Goal: Information Seeking & Learning: Find specific fact

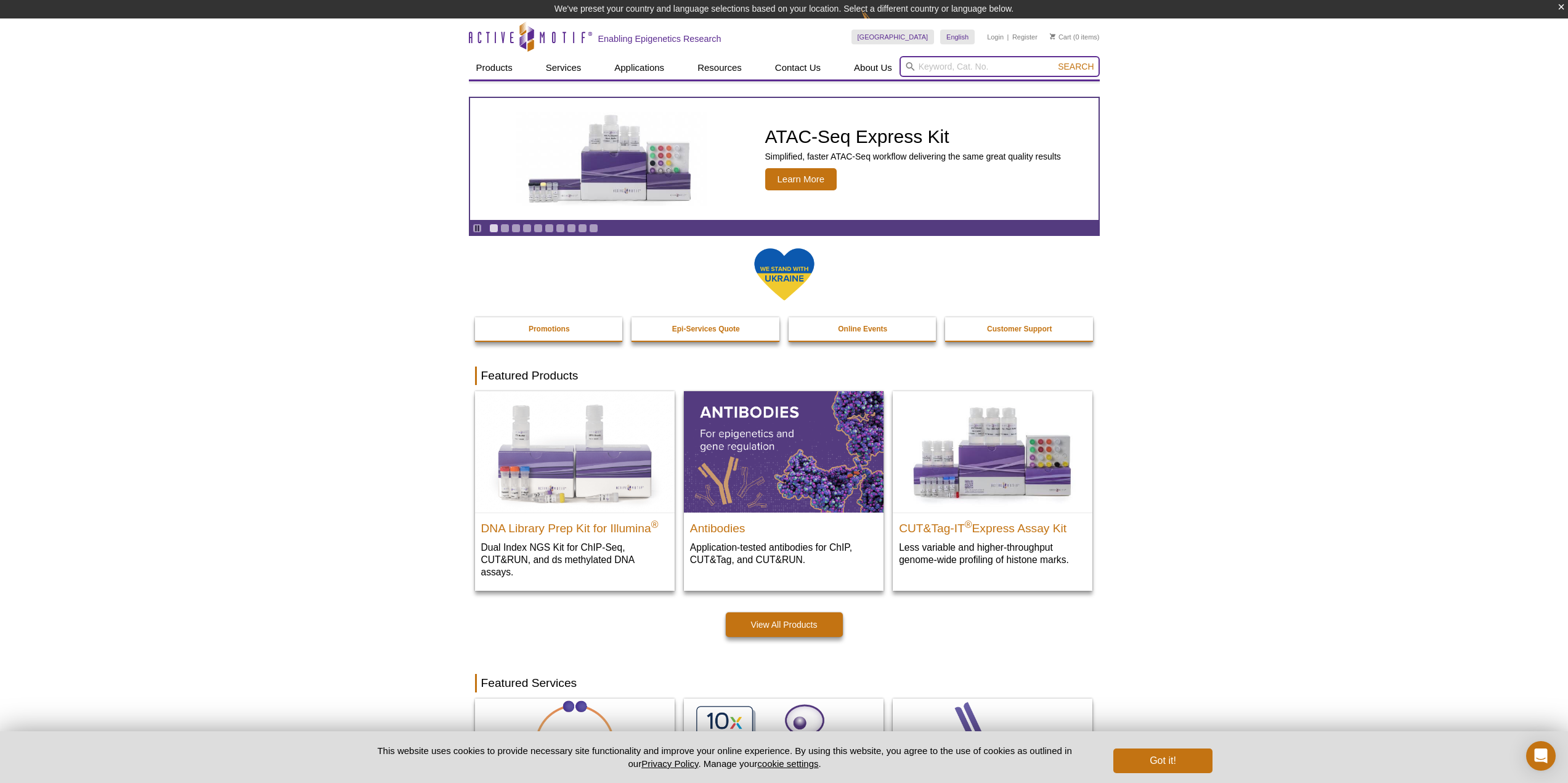
click at [982, 72] on input "search" at bounding box center [999, 67] width 200 height 21
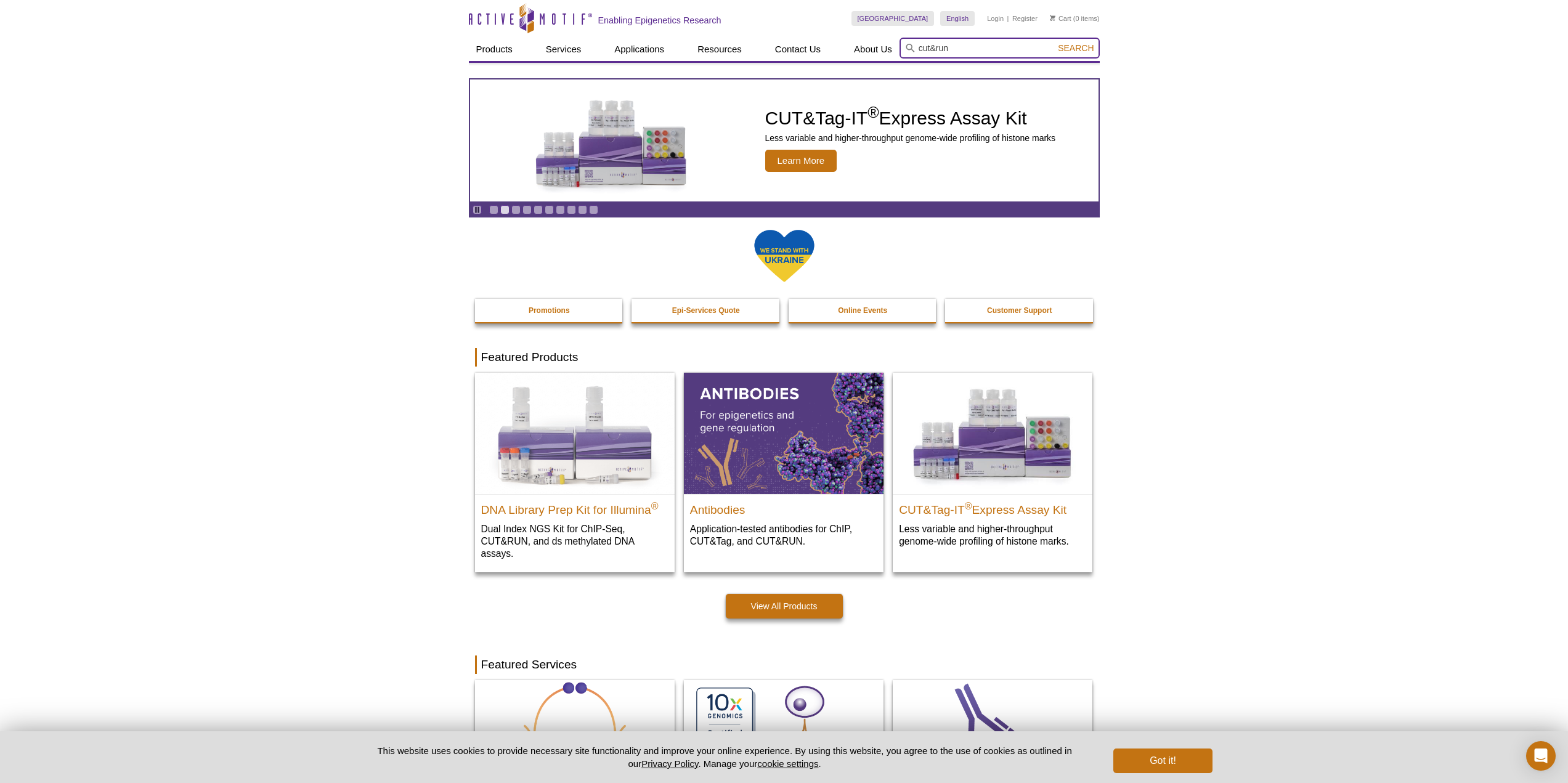
type input "cut&run"
click at [1054, 42] on button "Search" at bounding box center [1075, 48] width 43 height 11
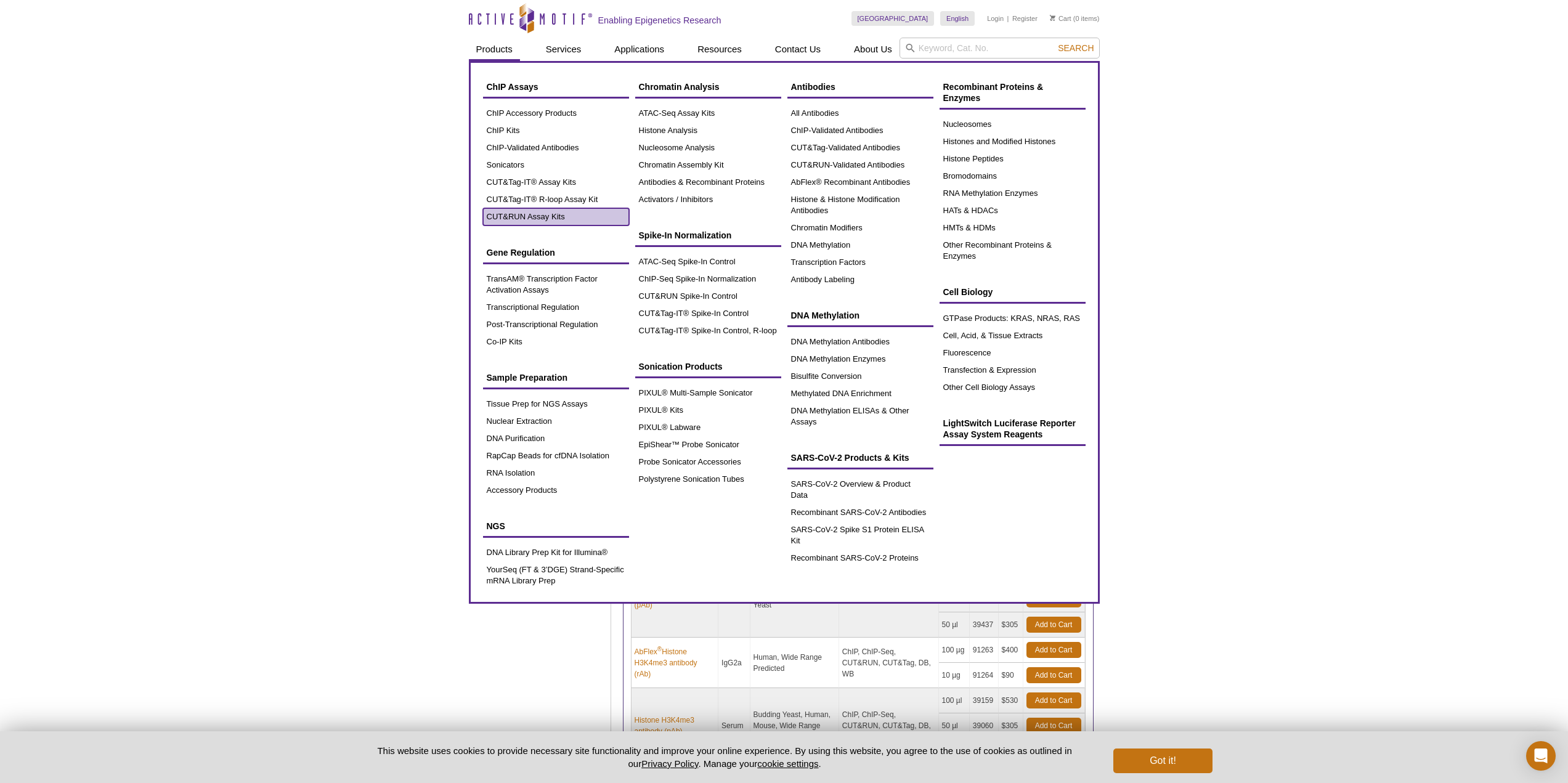
click at [530, 217] on link "CUT&RUN Assay Kits" at bounding box center [556, 217] width 146 height 17
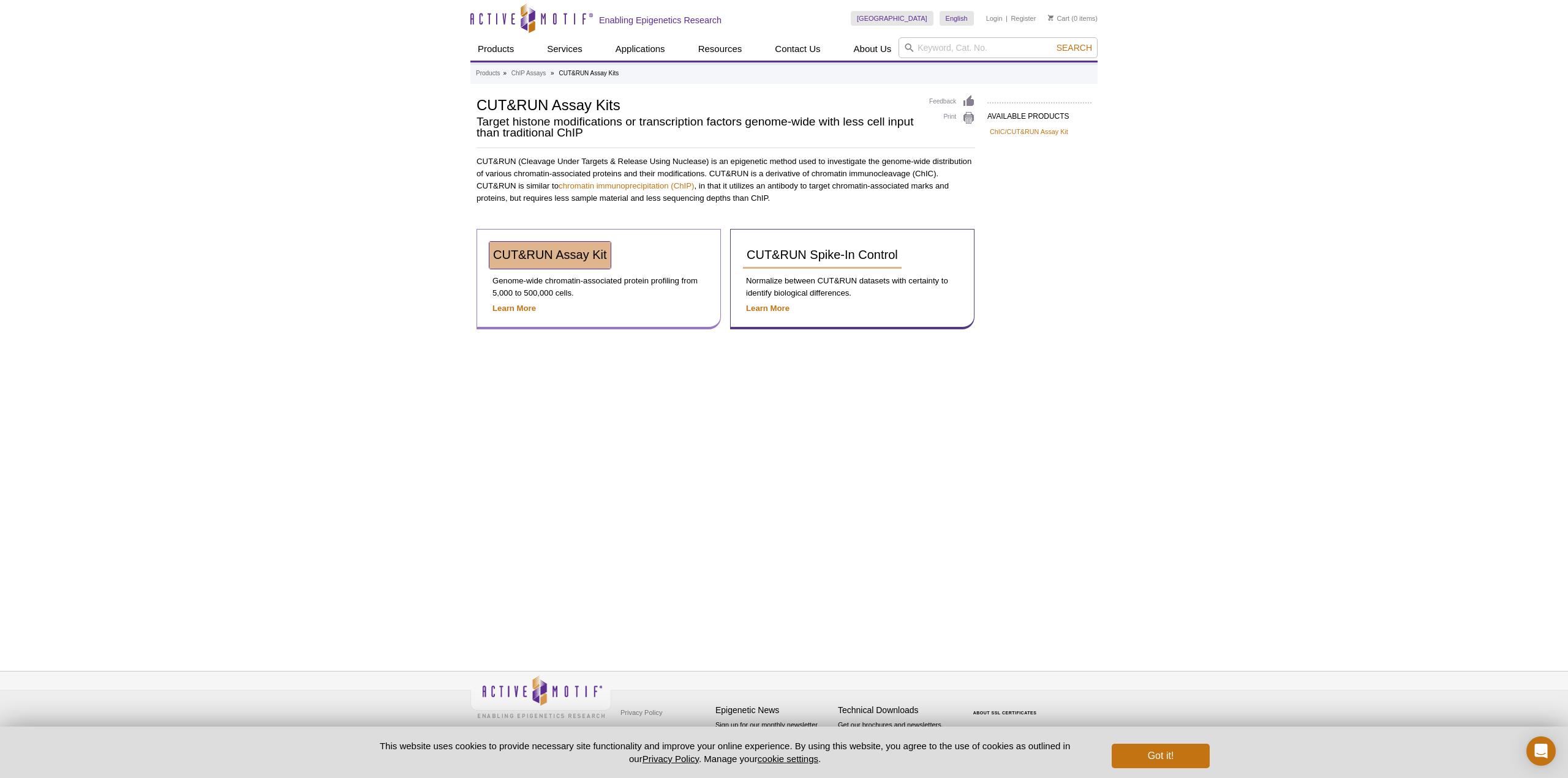
click at [550, 250] on span "CUT&RUN Assay Kit" at bounding box center [550, 255] width 114 height 14
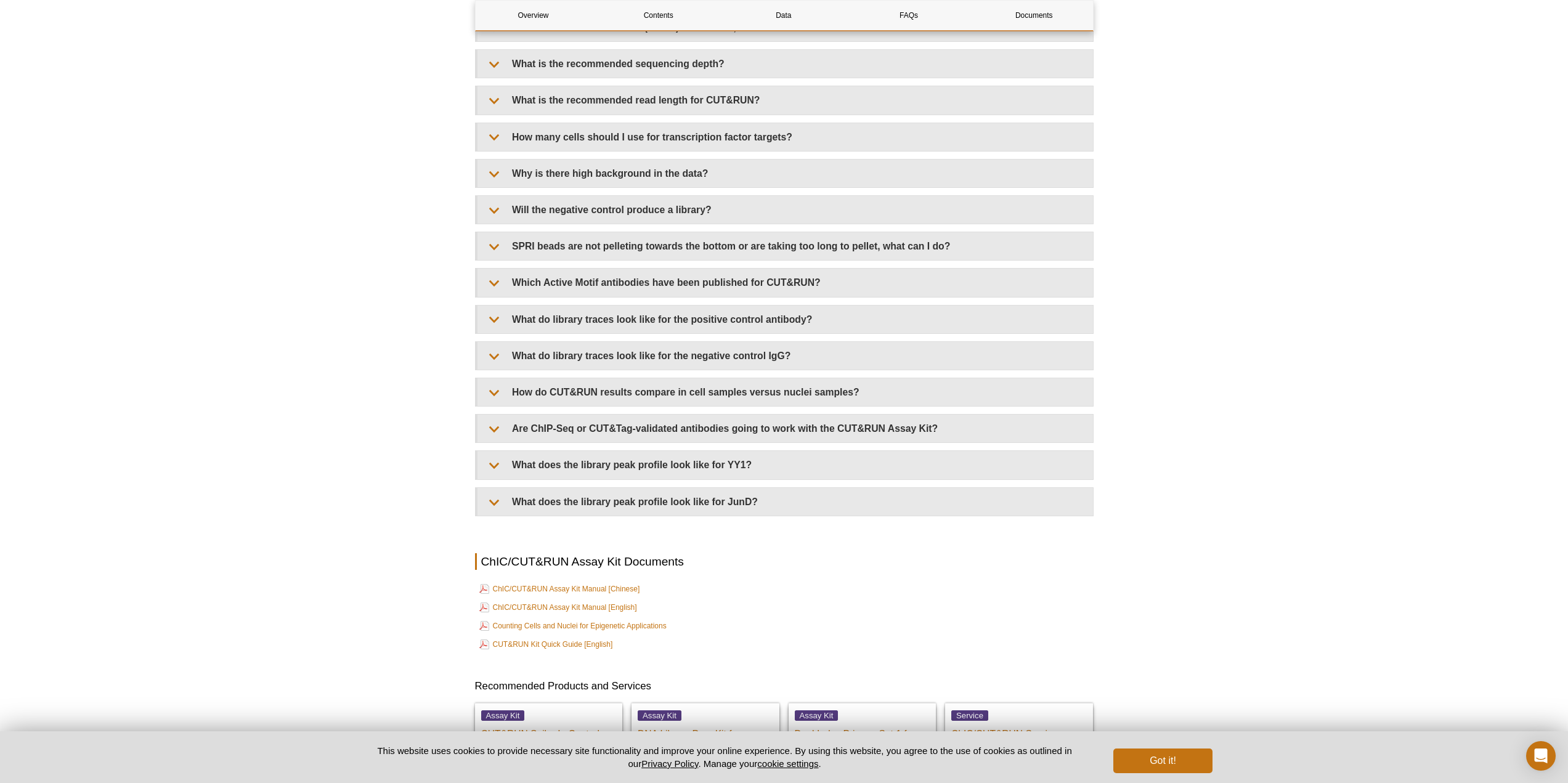
scroll to position [3882, 0]
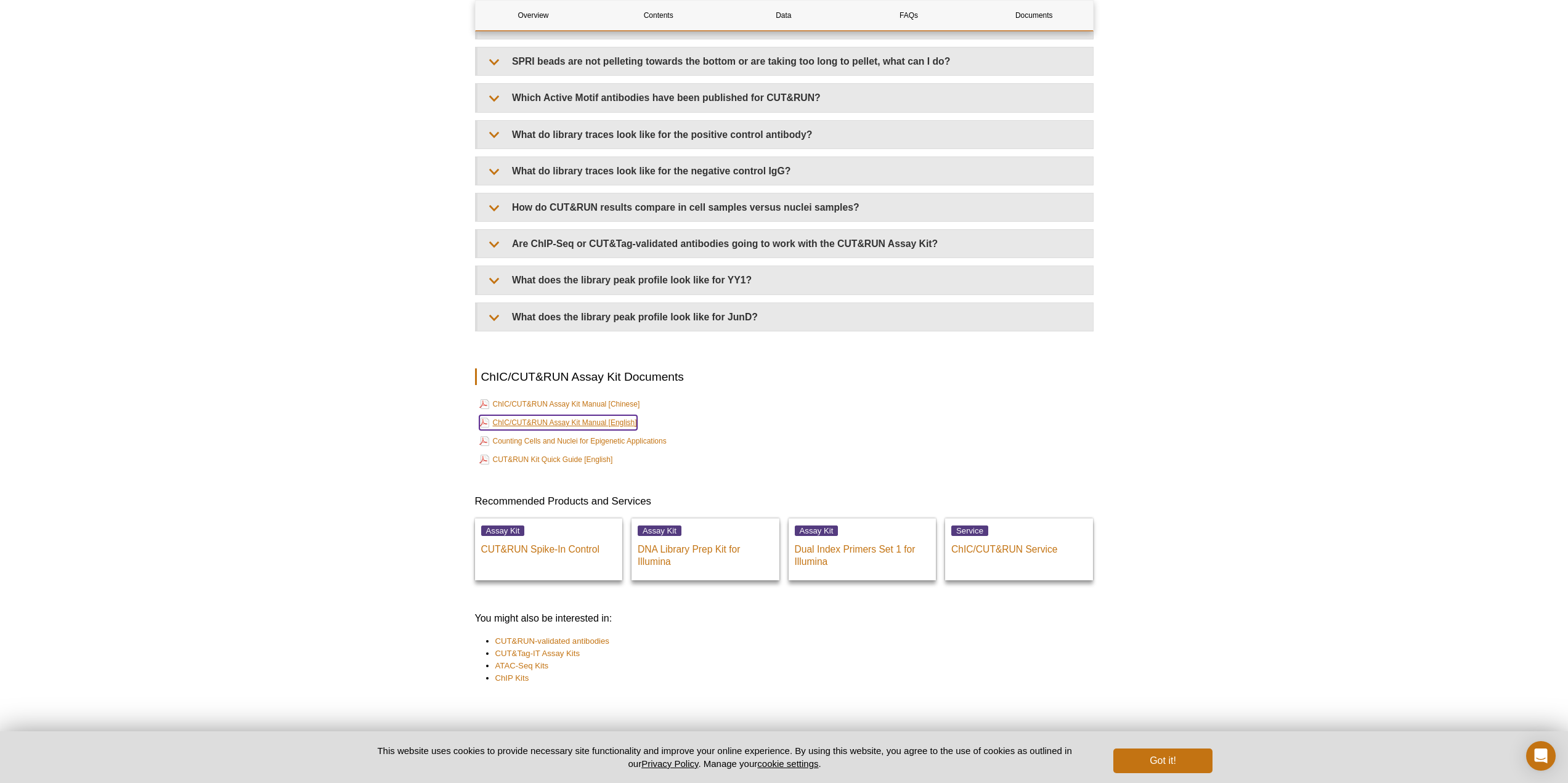
click at [601, 418] on link "ChIC/CUT&RUN Assay Kit Manual [English]" at bounding box center [558, 422] width 158 height 15
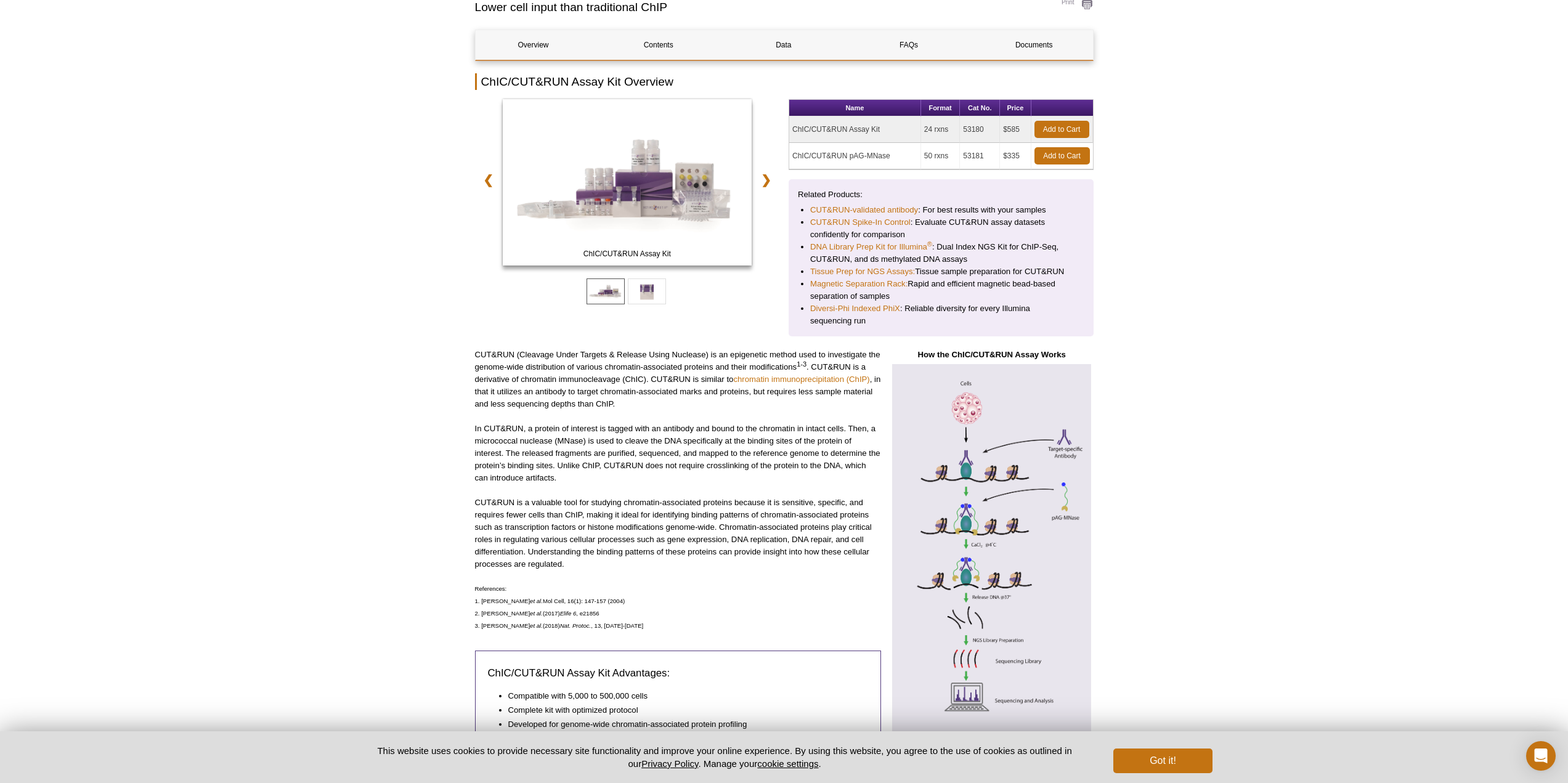
scroll to position [0, 0]
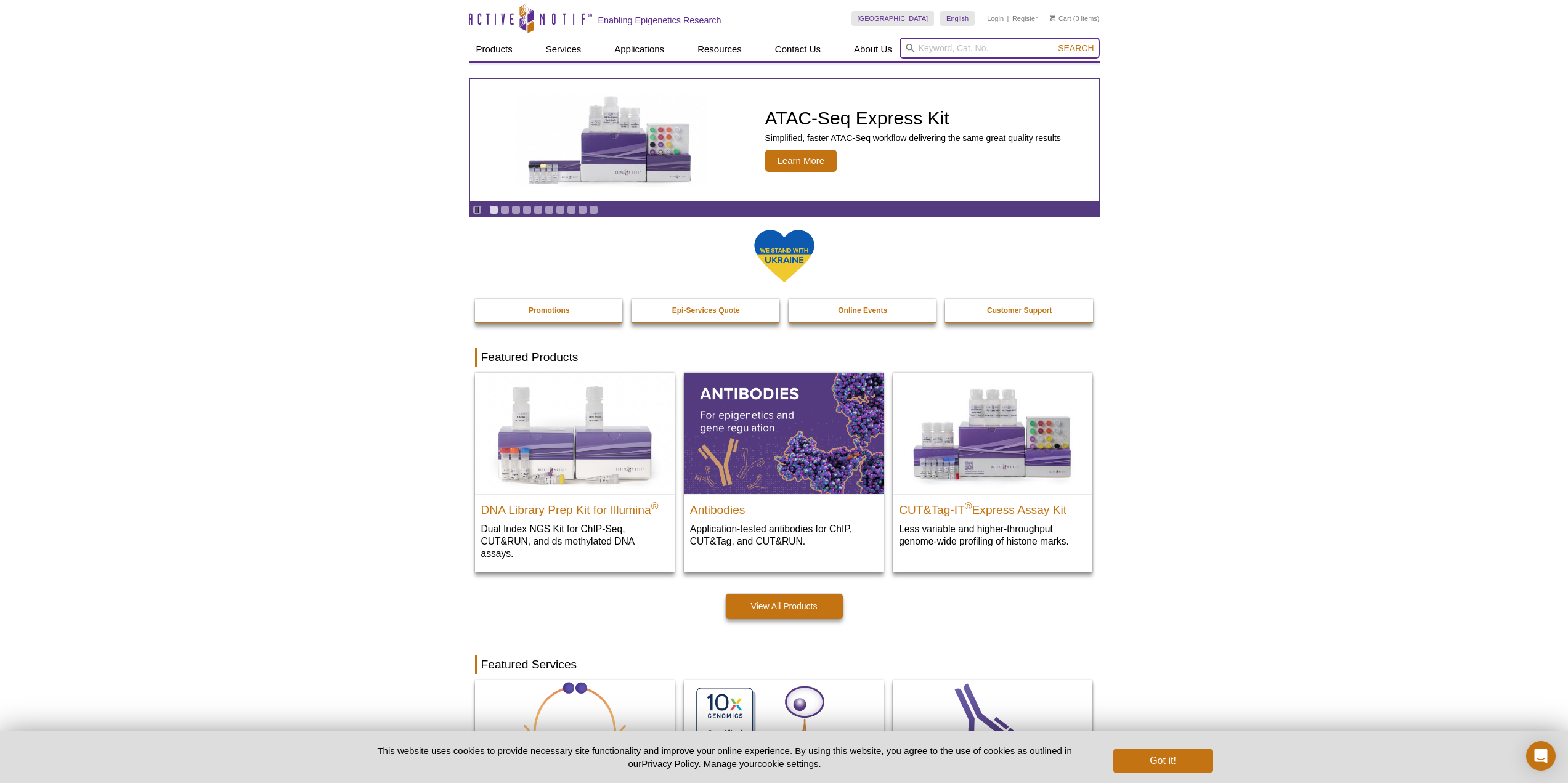
click at [976, 52] on input "search" at bounding box center [999, 48] width 200 height 21
paste input "53220"
type input "53220"
click at [1078, 50] on span "Search" at bounding box center [1076, 48] width 36 height 10
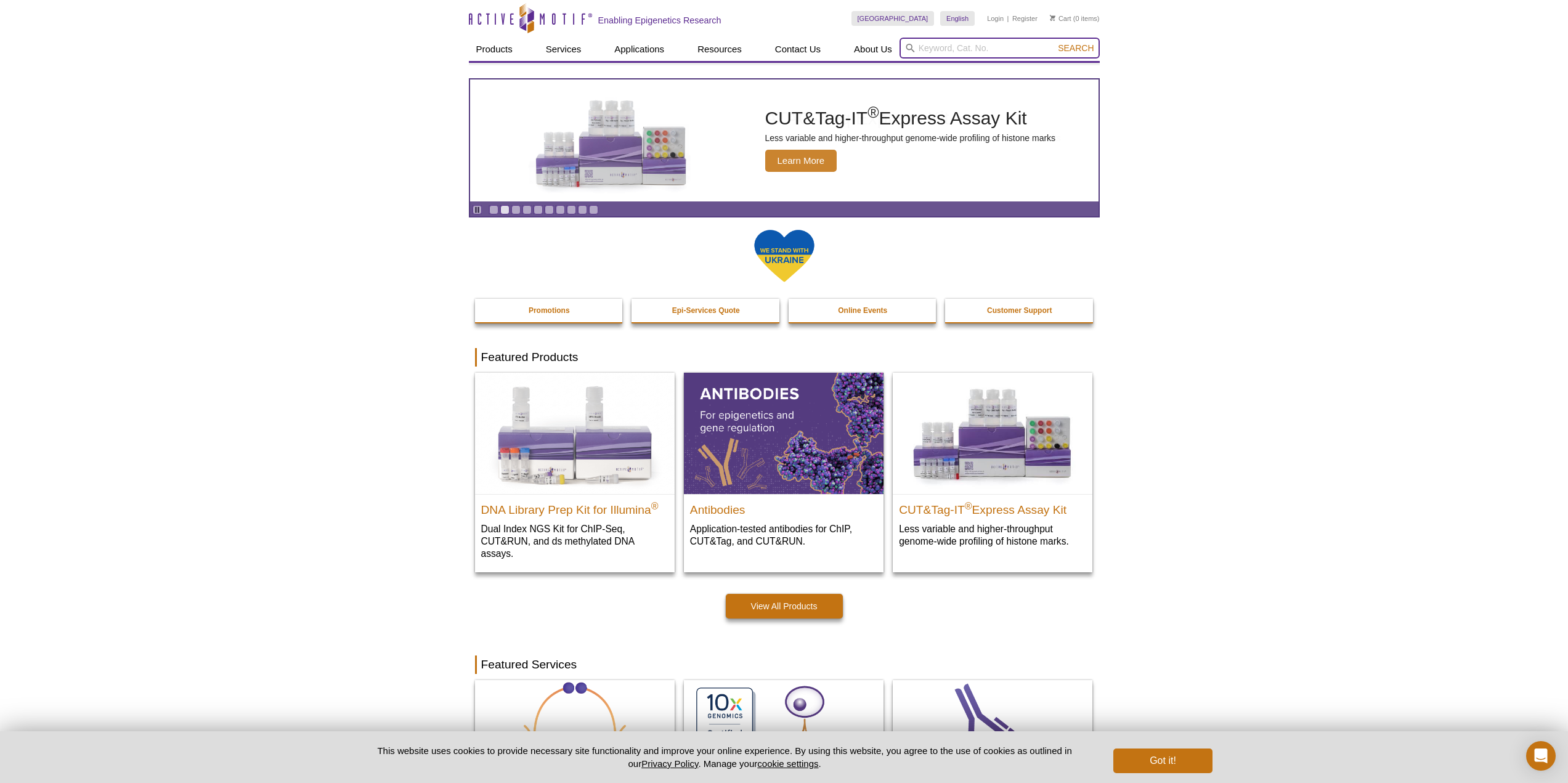
click at [926, 43] on input "search" at bounding box center [999, 48] width 200 height 21
paste input "DNA Library Prep Kit for Illumina"
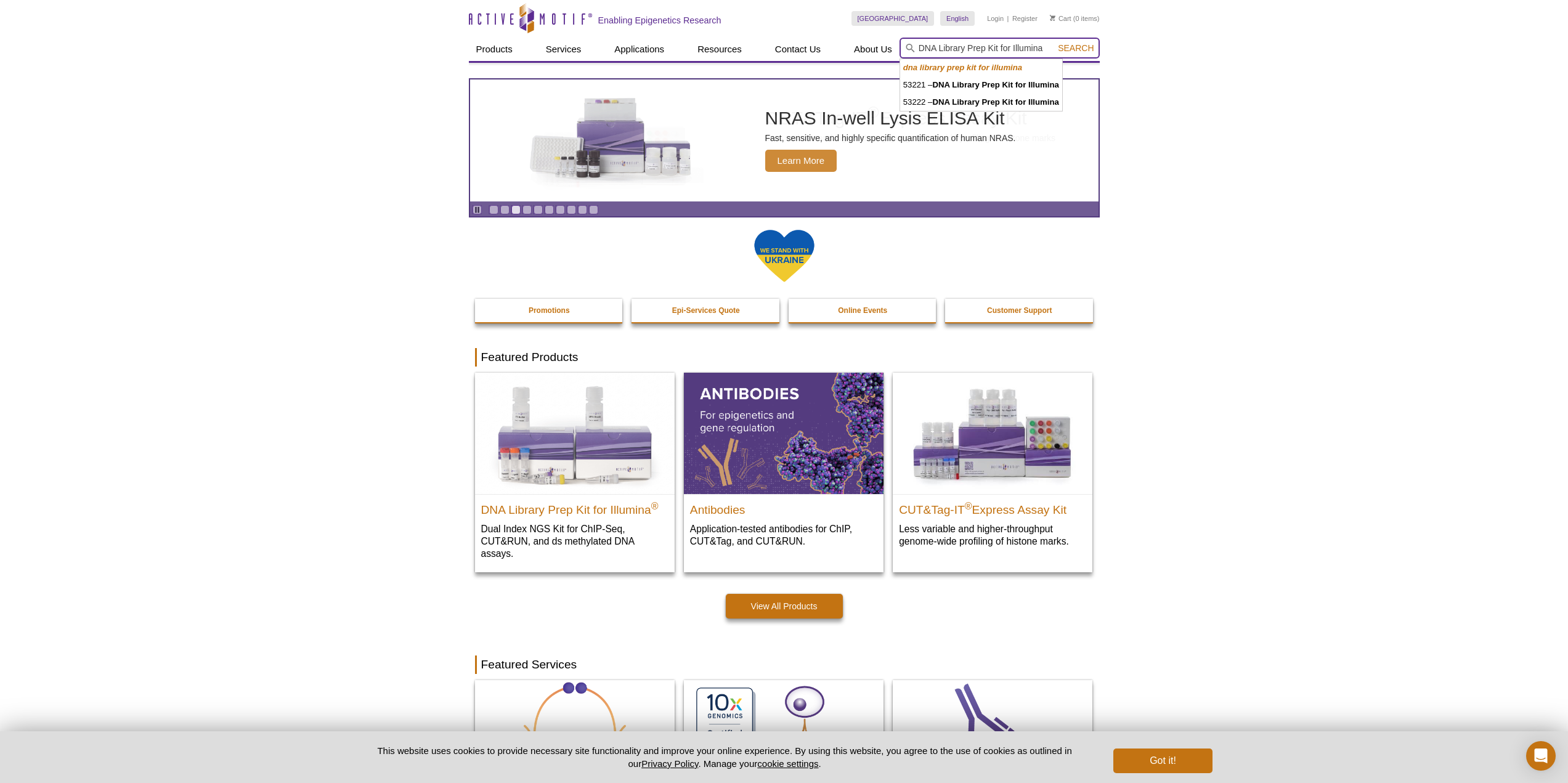
type input "DNA Library Prep Kit for Illumina"
click at [1078, 47] on span "Search" at bounding box center [1076, 48] width 36 height 10
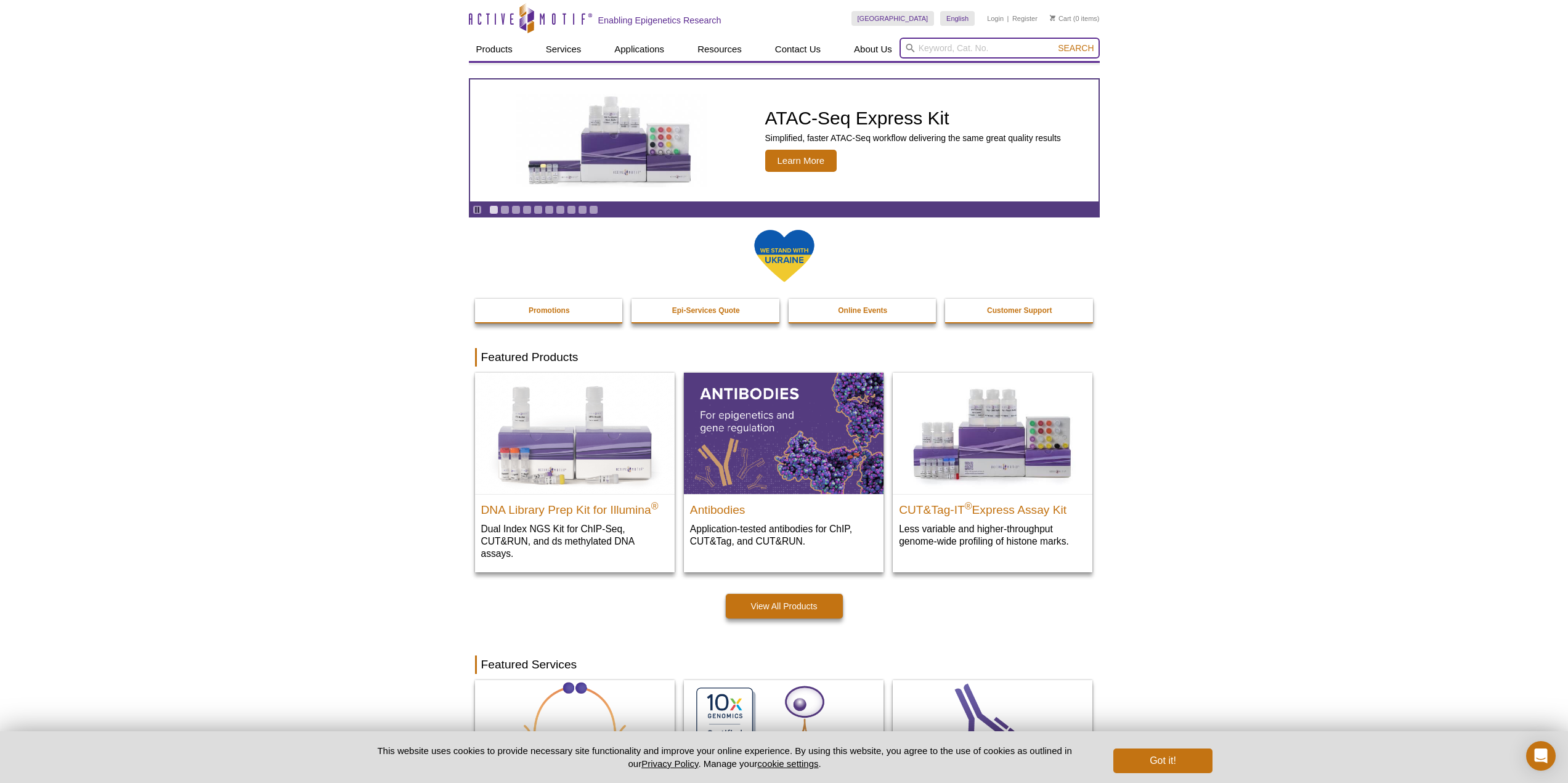
click at [987, 50] on input "search" at bounding box center [999, 48] width 200 height 21
paste input "53220"
type input "53220"
click at [1073, 47] on span "Search" at bounding box center [1076, 48] width 36 height 10
click at [990, 46] on input "search" at bounding box center [999, 48] width 200 height 21
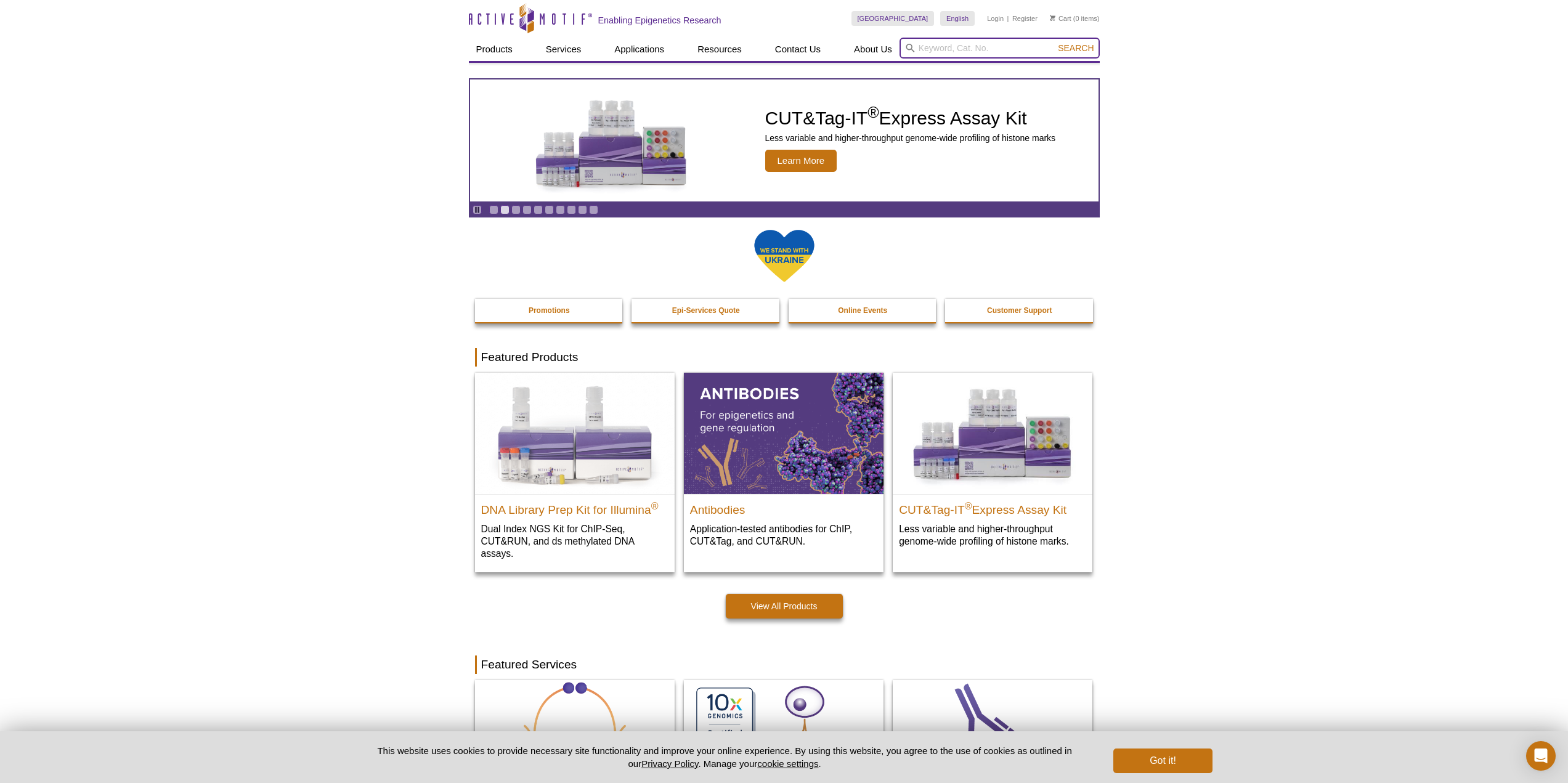
paste input "DNA Library Prep Kit for Illumina"
type input "DNA Library Prep Kit for Illumina"
click at [1074, 50] on span "Search" at bounding box center [1076, 48] width 36 height 10
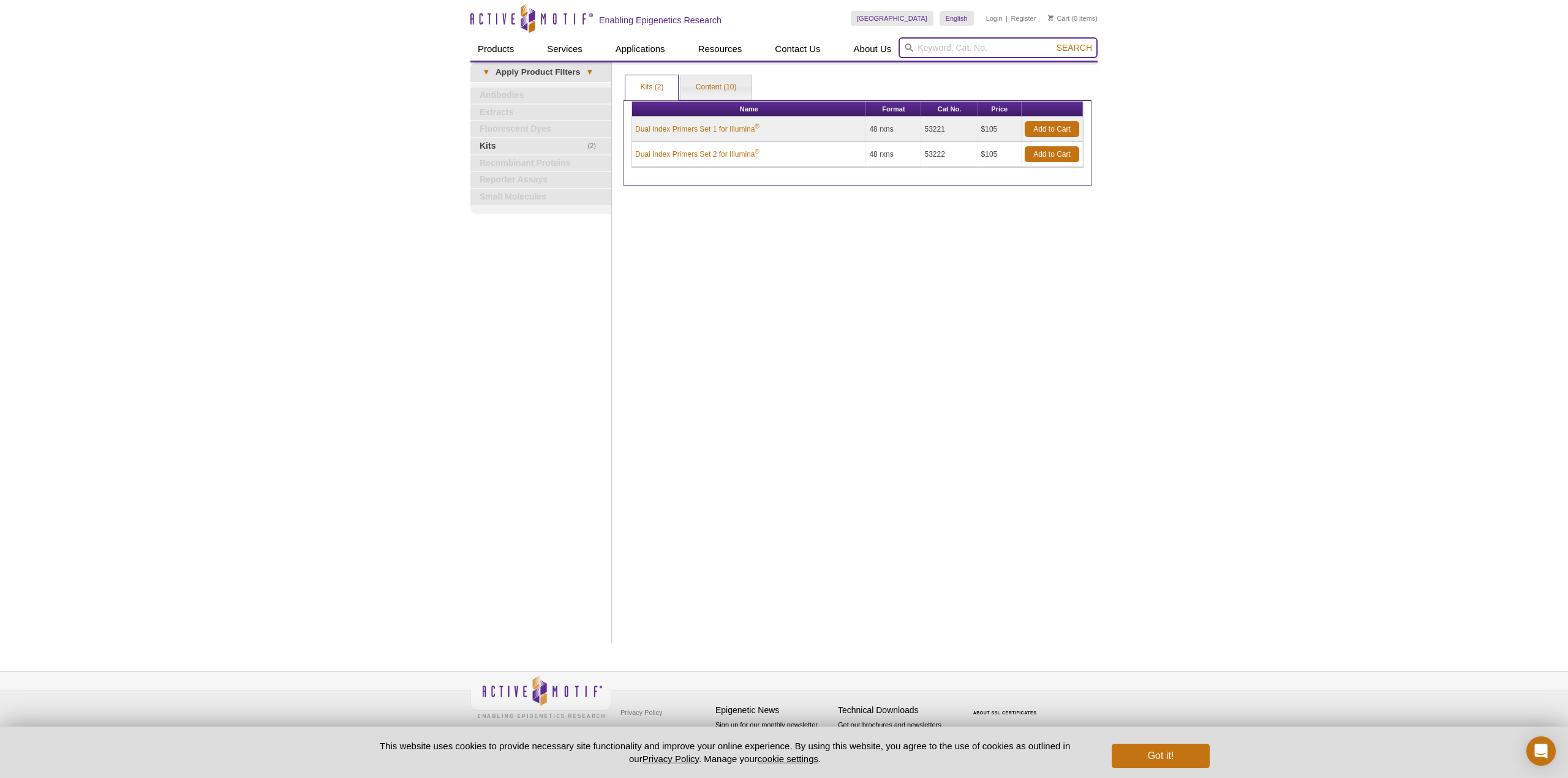
click at [988, 46] on input "search" at bounding box center [998, 48] width 199 height 21
type input "53220"
click at [1074, 47] on span "Search" at bounding box center [1074, 48] width 36 height 10
click at [723, 90] on link "Content (10)" at bounding box center [716, 87] width 70 height 24
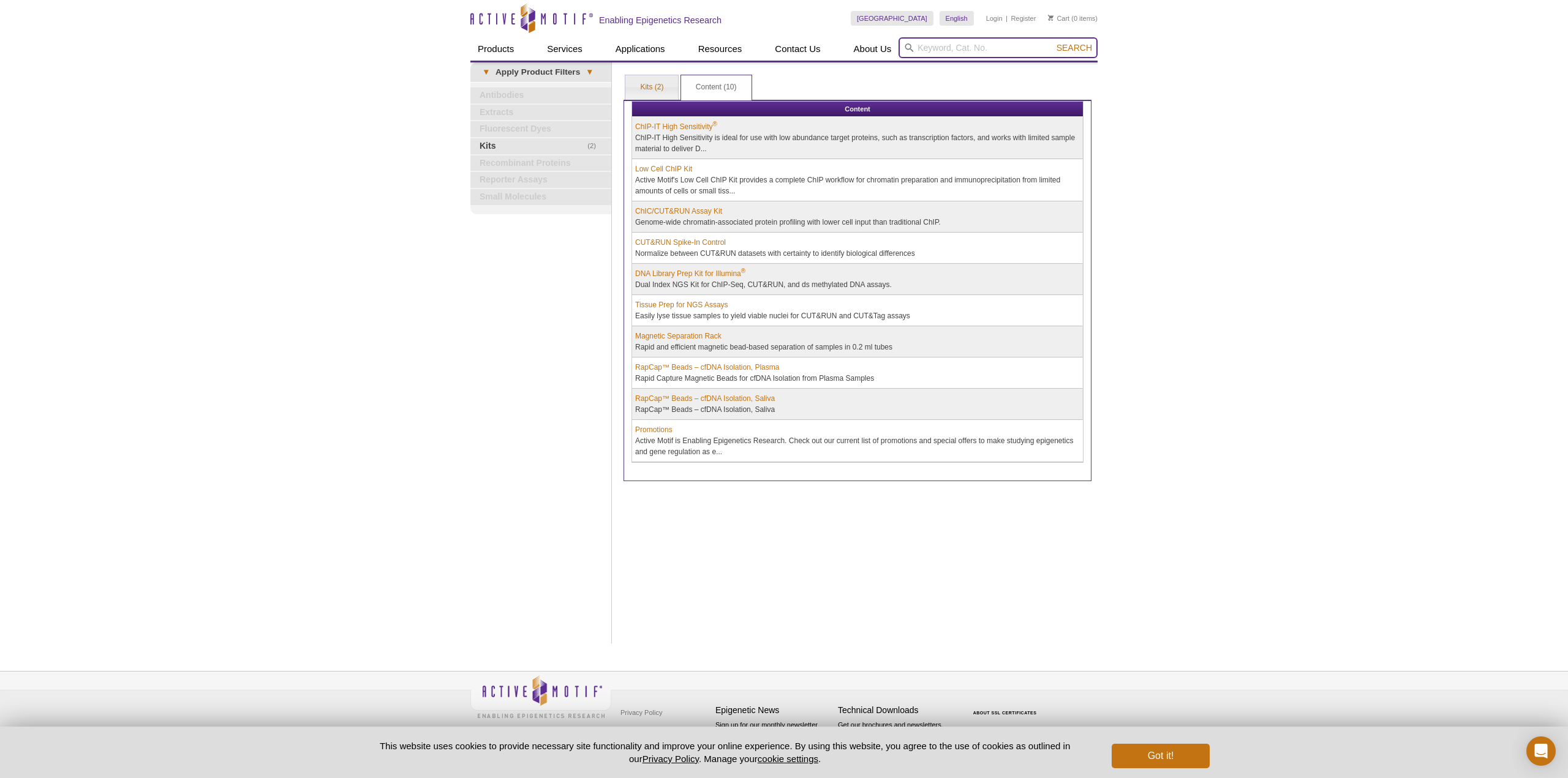
click at [1038, 51] on input "search" at bounding box center [998, 48] width 199 height 21
paste input "Dual Index Primers Set 1 for Illumina"
type input "Dual Index Primers Set 1 for Illumina"
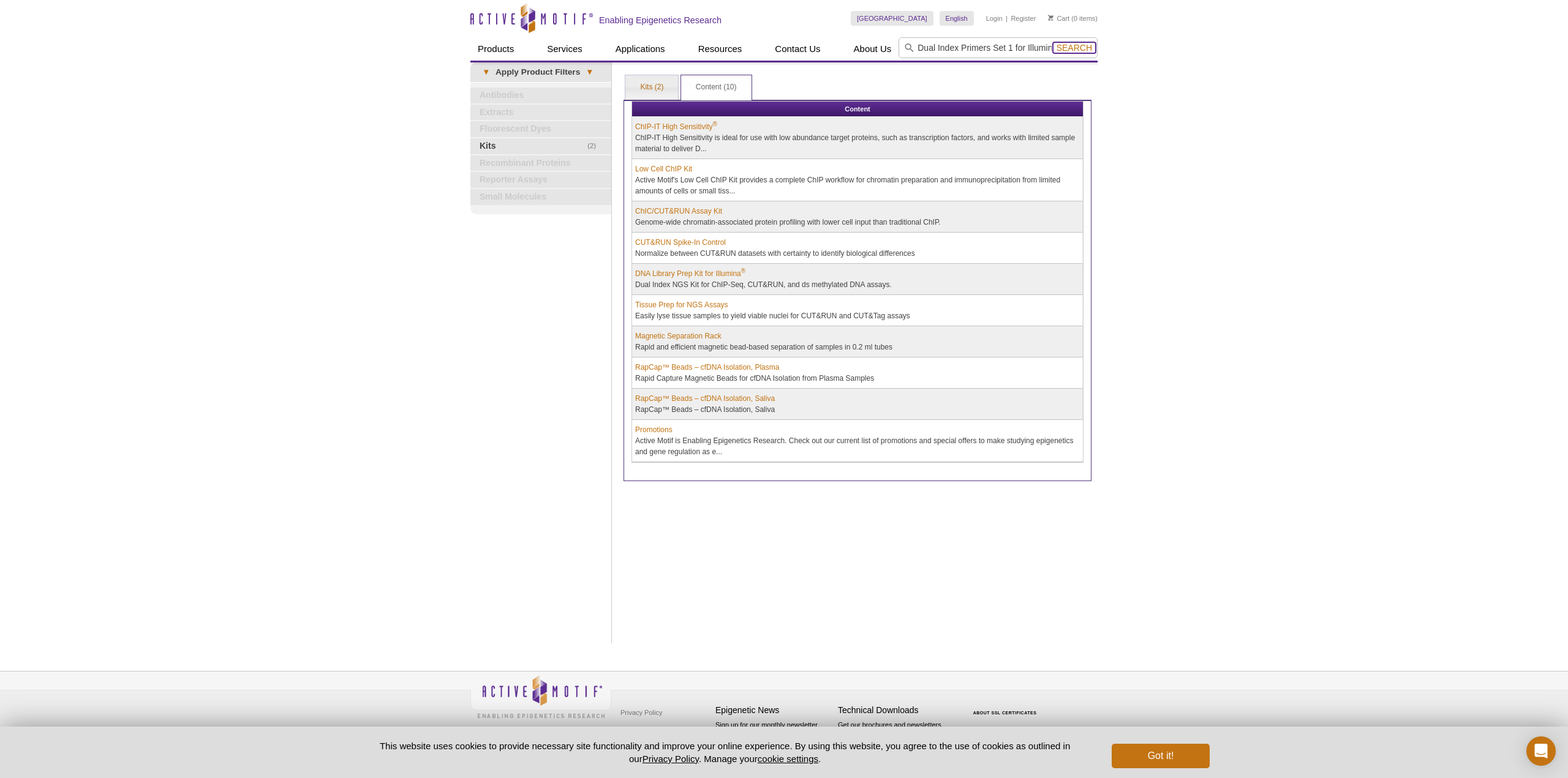
click at [1075, 46] on span "Search" at bounding box center [1074, 48] width 36 height 10
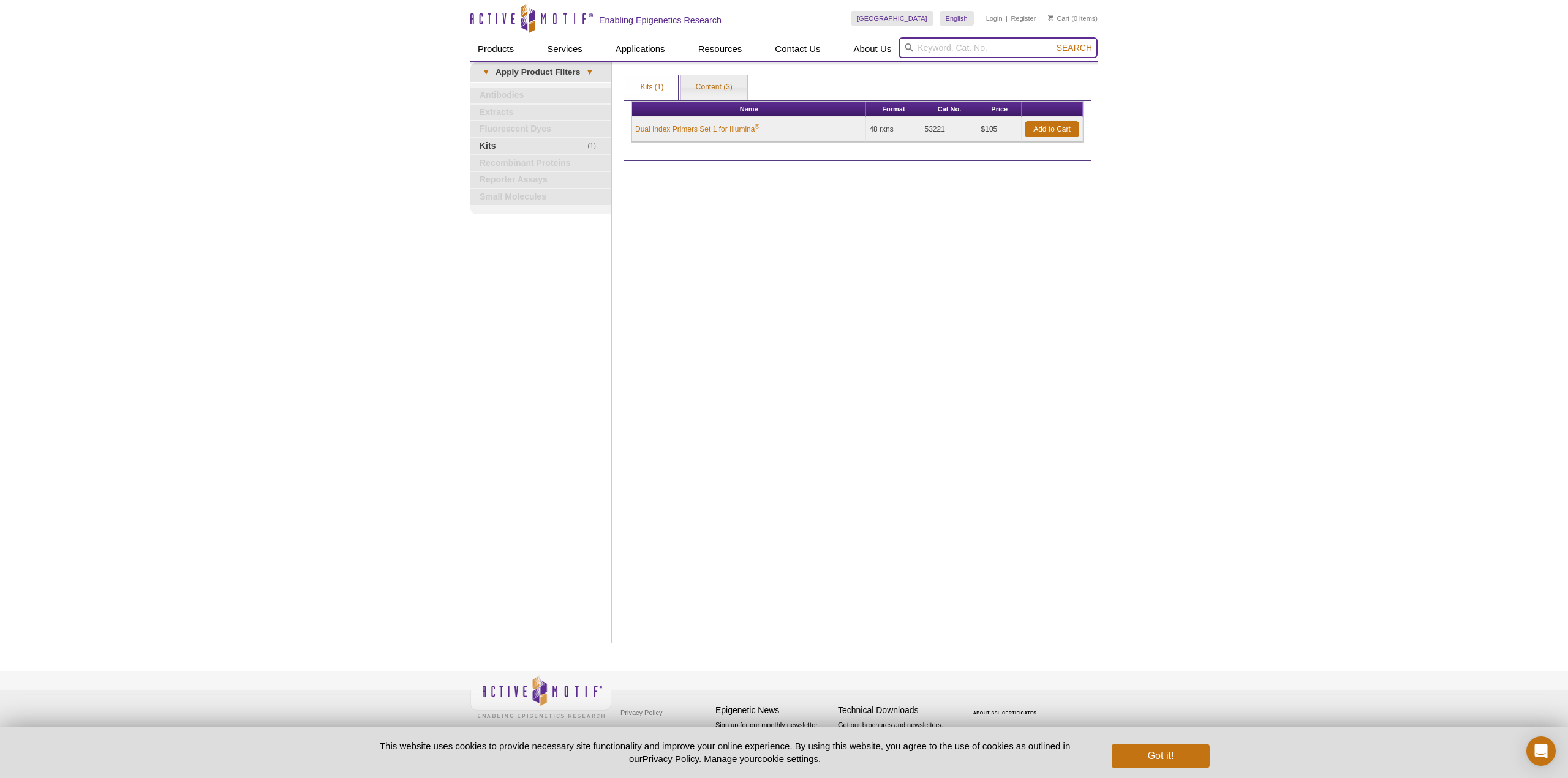
click at [977, 40] on input "search" at bounding box center [998, 48] width 199 height 21
paste input "DNA Library Prep Kit for Illumina®"
type input "DNA Library Prep Kit for Illumina®"
click at [1083, 47] on span "Search" at bounding box center [1074, 48] width 36 height 10
